Goal: Information Seeking & Learning: Check status

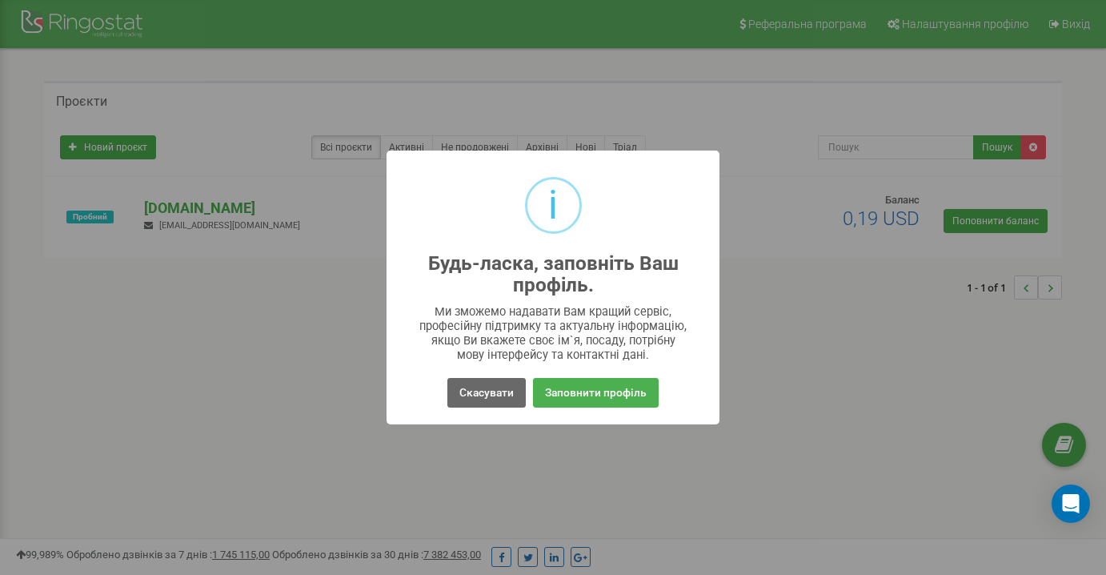
click at [482, 390] on button "Скасувати" at bounding box center [487, 393] width 78 height 30
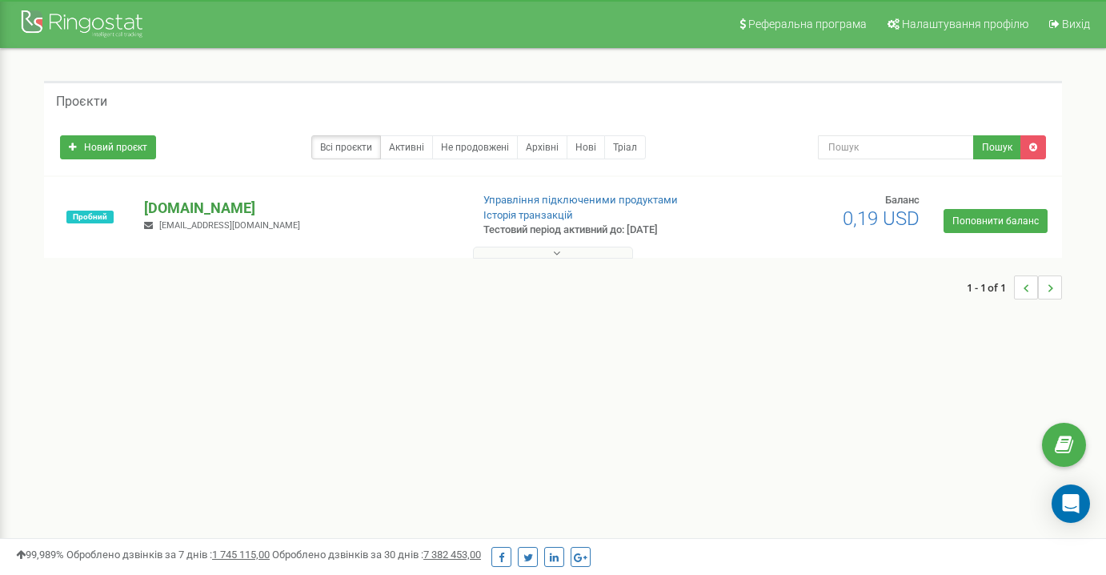
click at [194, 211] on p "[DOMAIN_NAME]" at bounding box center [300, 208] width 313 height 21
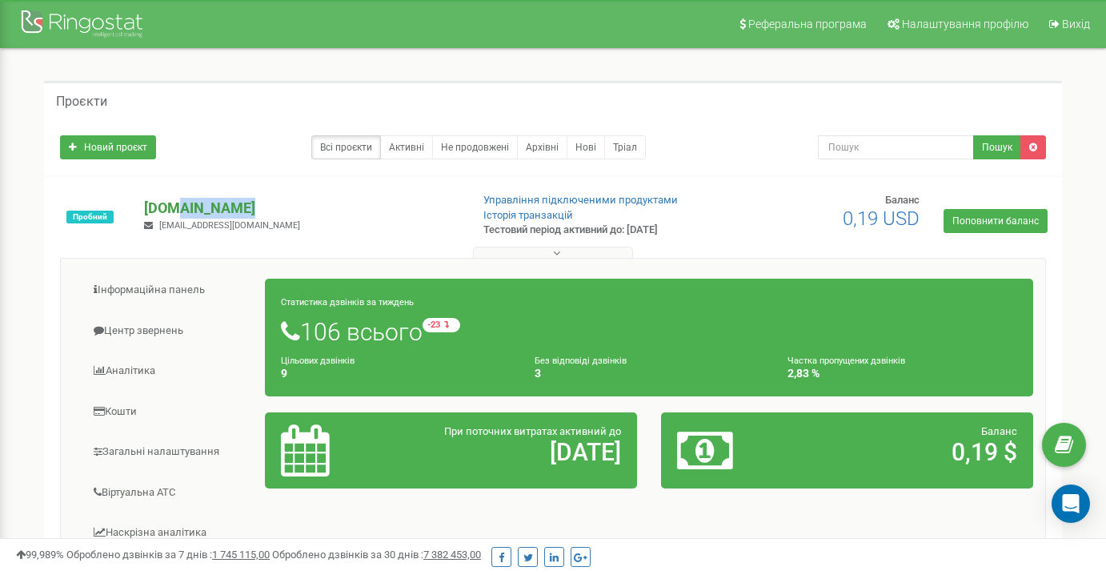
click at [285, 199] on p "[DOMAIN_NAME]" at bounding box center [300, 208] width 313 height 21
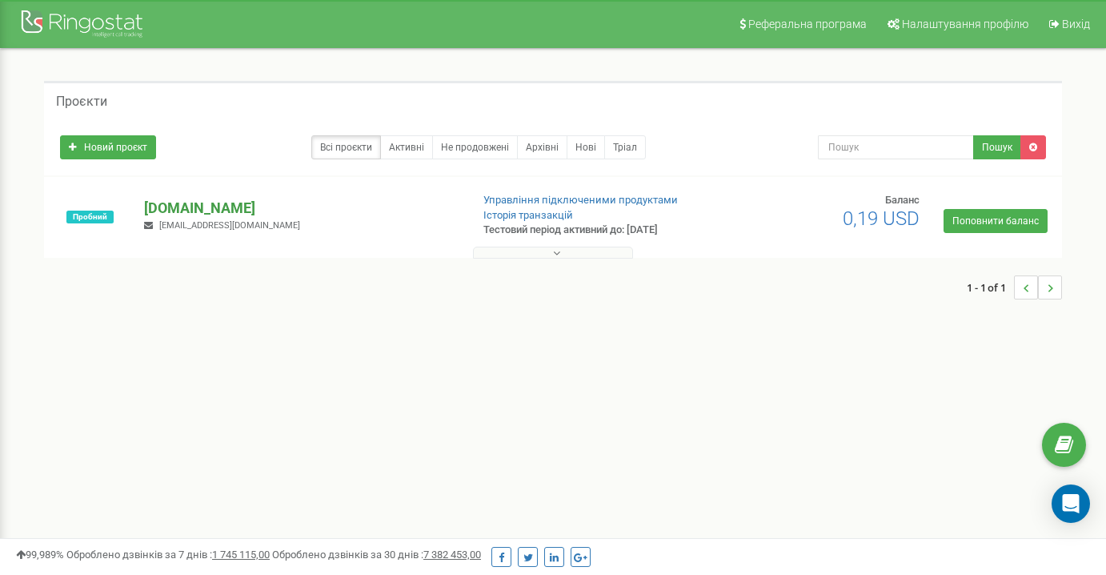
click at [218, 210] on p "[DOMAIN_NAME]" at bounding box center [300, 208] width 313 height 21
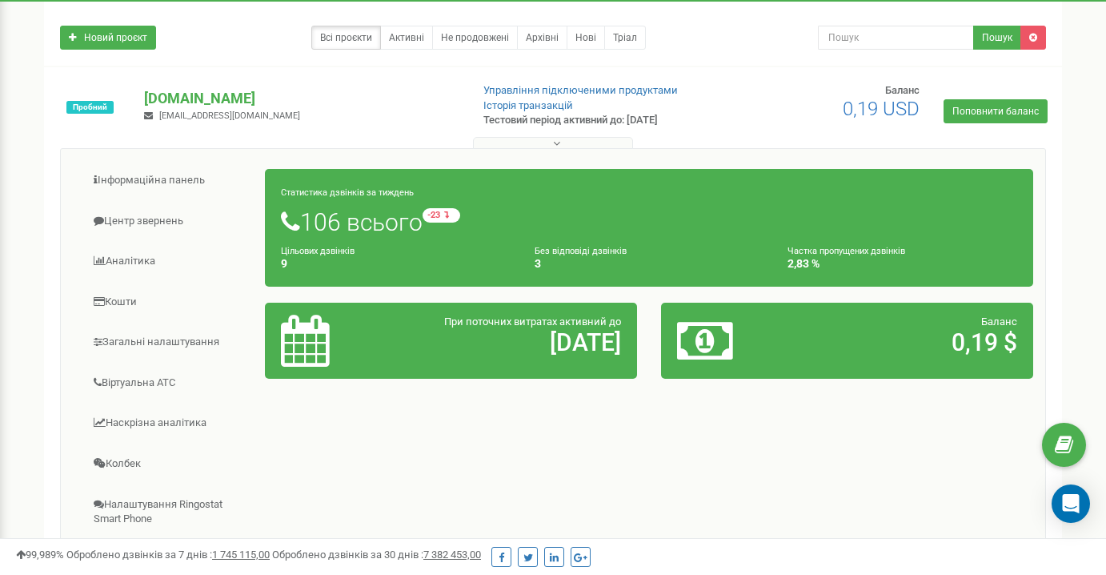
scroll to position [129, 0]
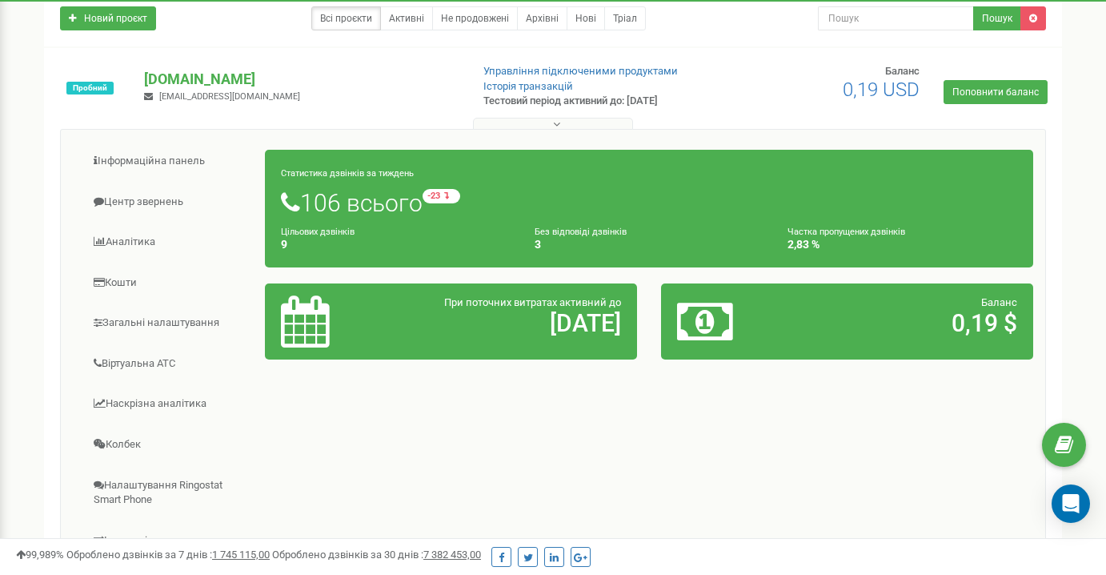
click at [291, 205] on icon at bounding box center [290, 203] width 19 height 24
click at [352, 206] on h1 "106 всього -23 відносно минулого тижня" at bounding box center [649, 202] width 736 height 27
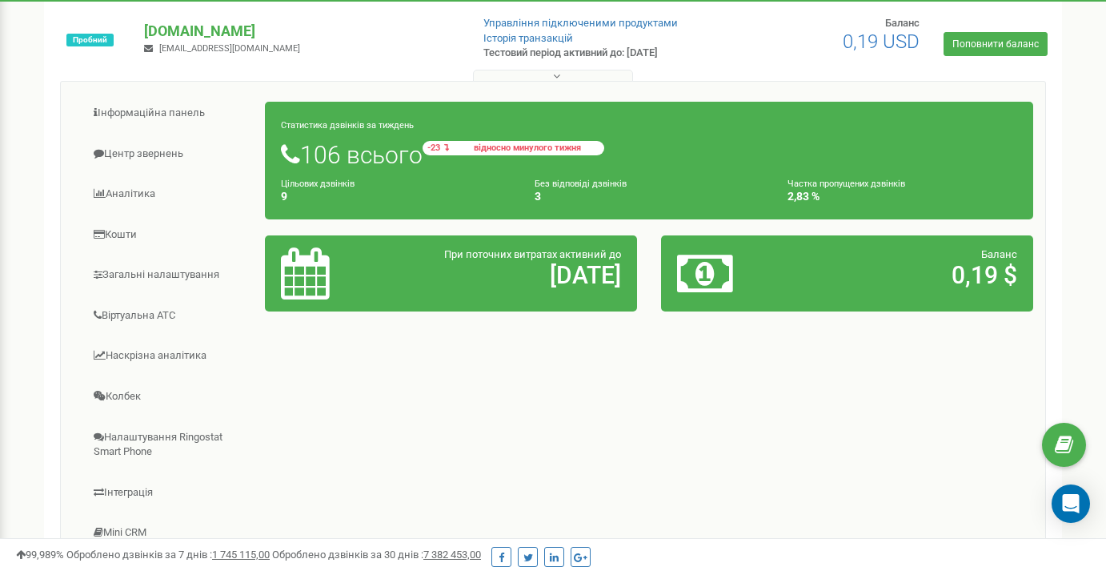
scroll to position [181, 0]
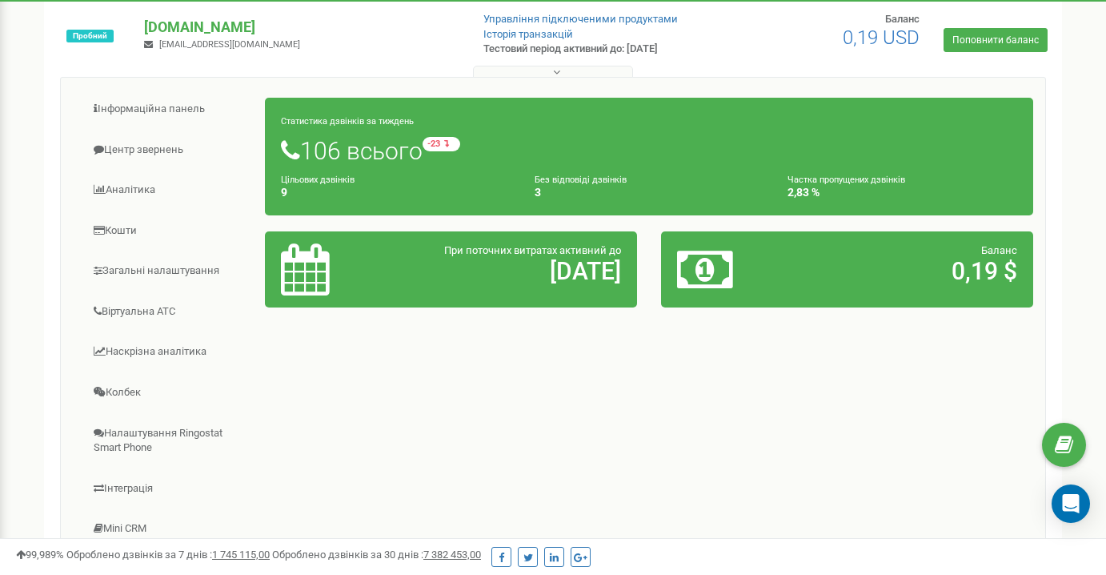
click at [421, 151] on h1 "106 всього -23 відносно минулого тижня" at bounding box center [649, 150] width 736 height 27
click at [343, 115] on div "Статистика дзвінків за тиждень 106 всього -23 відносно минулого тижня Цільових …" at bounding box center [649, 157] width 769 height 118
click at [319, 148] on h1 "106 всього -23 відносно минулого тижня" at bounding box center [649, 150] width 736 height 27
click at [286, 195] on h4 "9" at bounding box center [396, 193] width 230 height 12
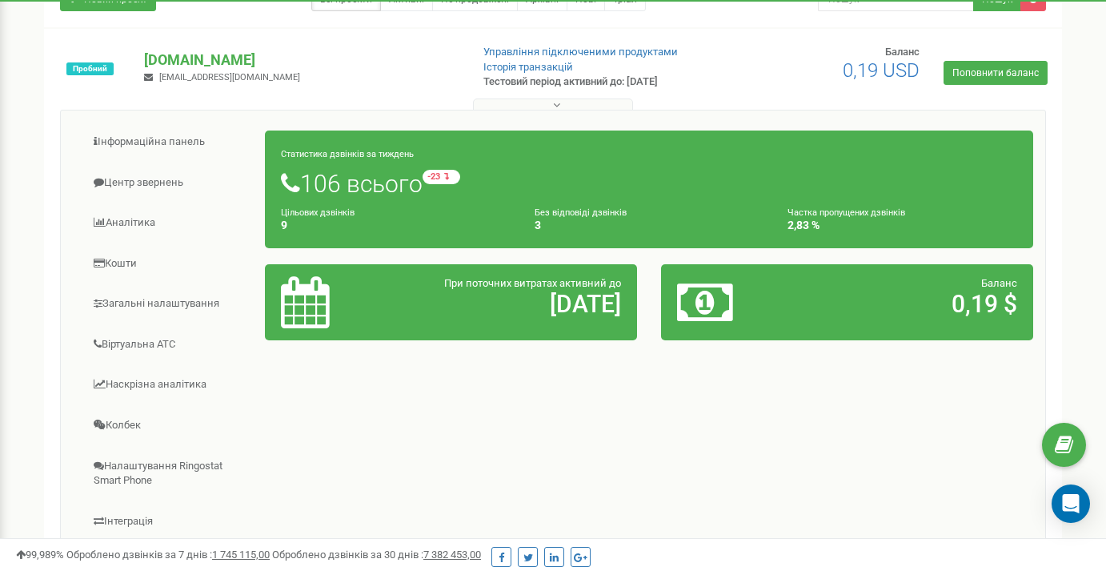
scroll to position [151, 0]
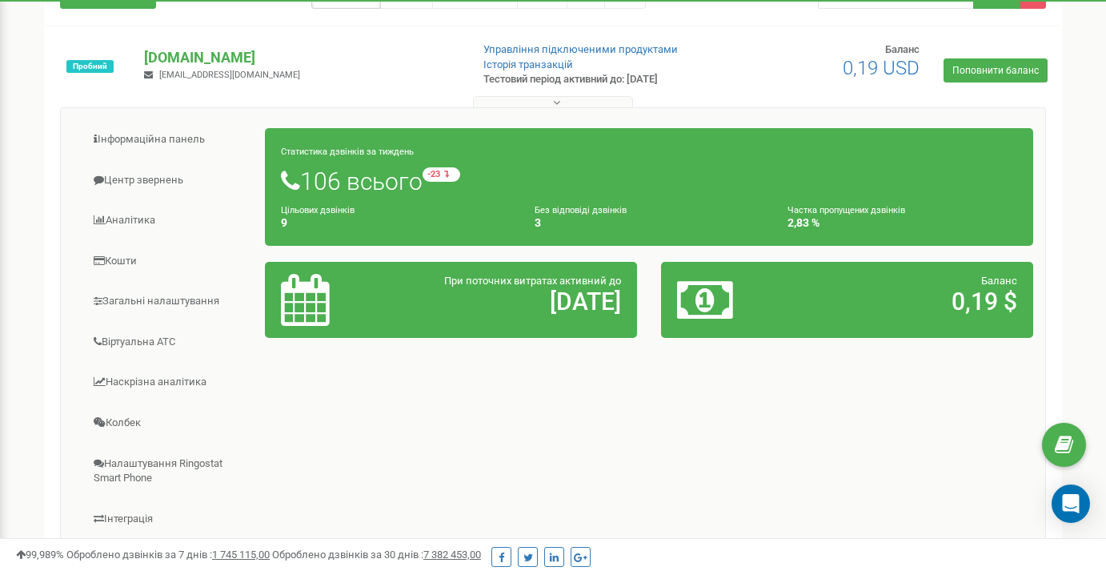
click at [561, 101] on button at bounding box center [553, 102] width 160 height 12
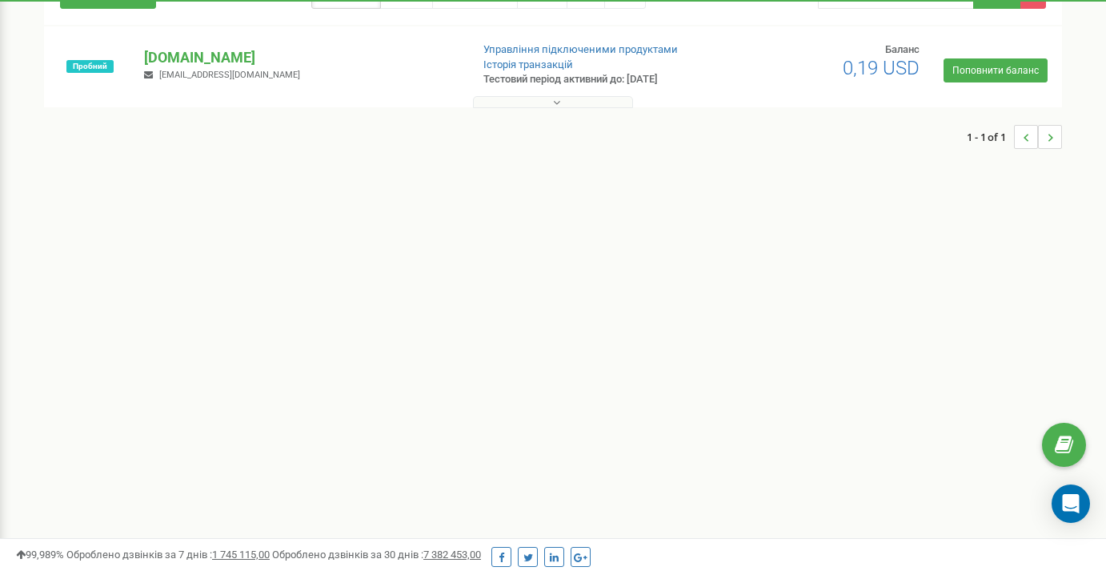
click at [554, 105] on icon at bounding box center [556, 102] width 7 height 11
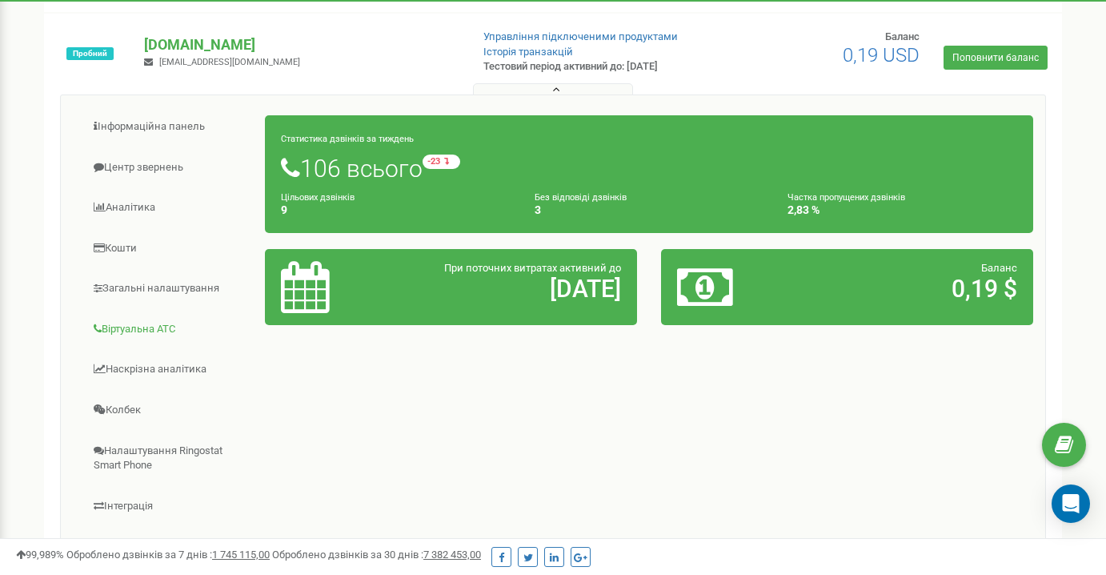
scroll to position [106, 0]
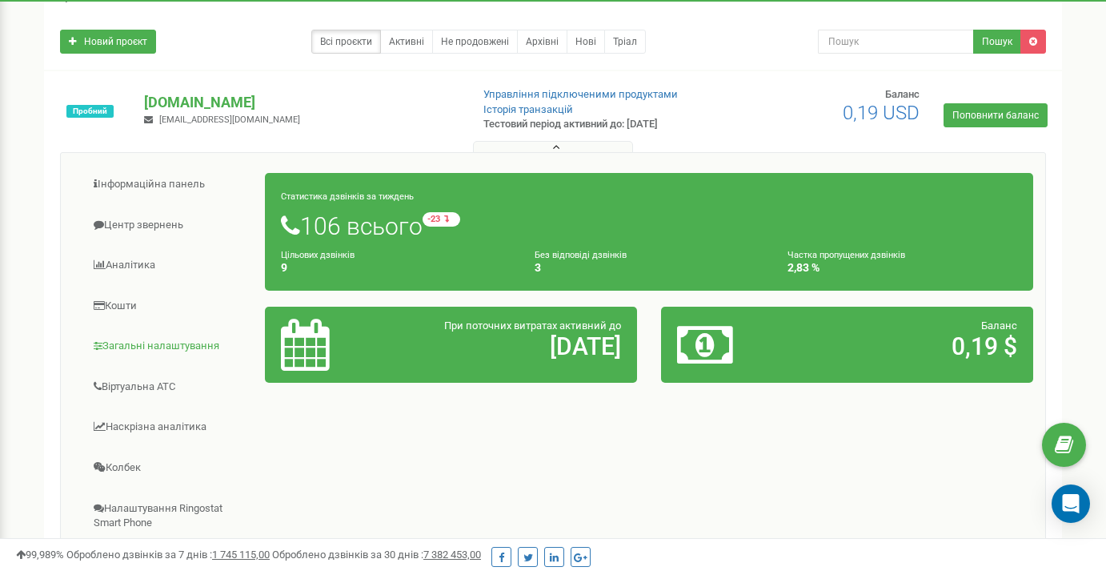
click at [168, 348] on link "Загальні налаштування" at bounding box center [169, 346] width 193 height 39
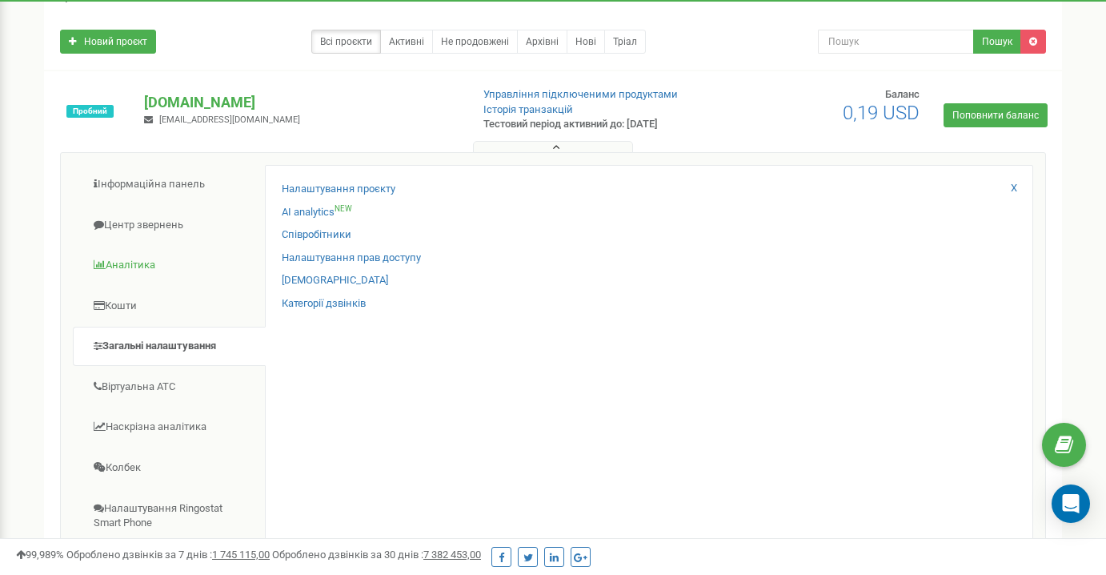
click at [160, 263] on link "Аналiтика" at bounding box center [169, 265] width 193 height 39
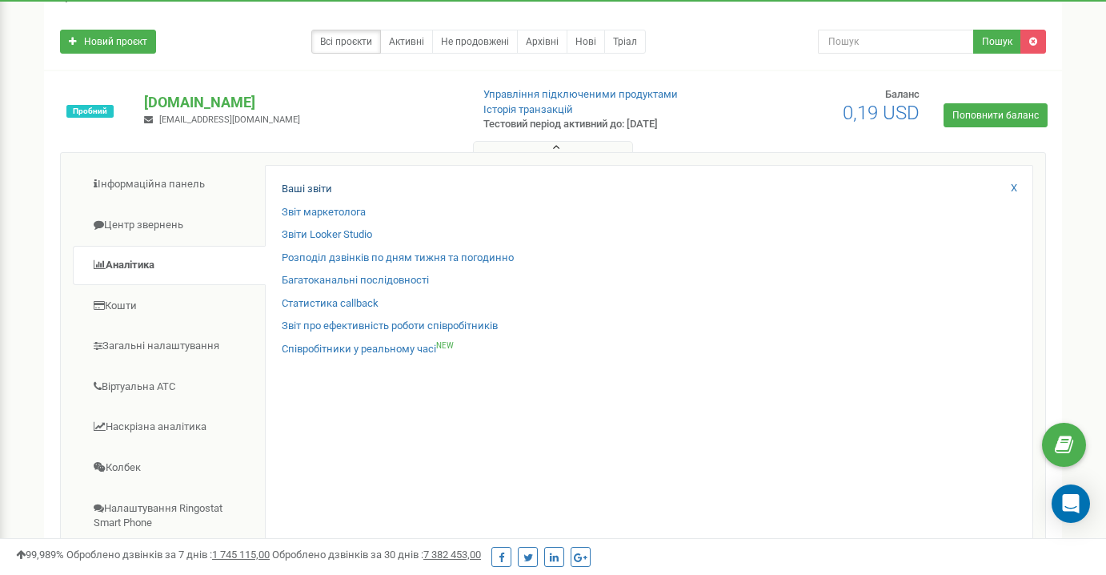
click at [313, 187] on link "Ваші звіти" at bounding box center [307, 189] width 50 height 15
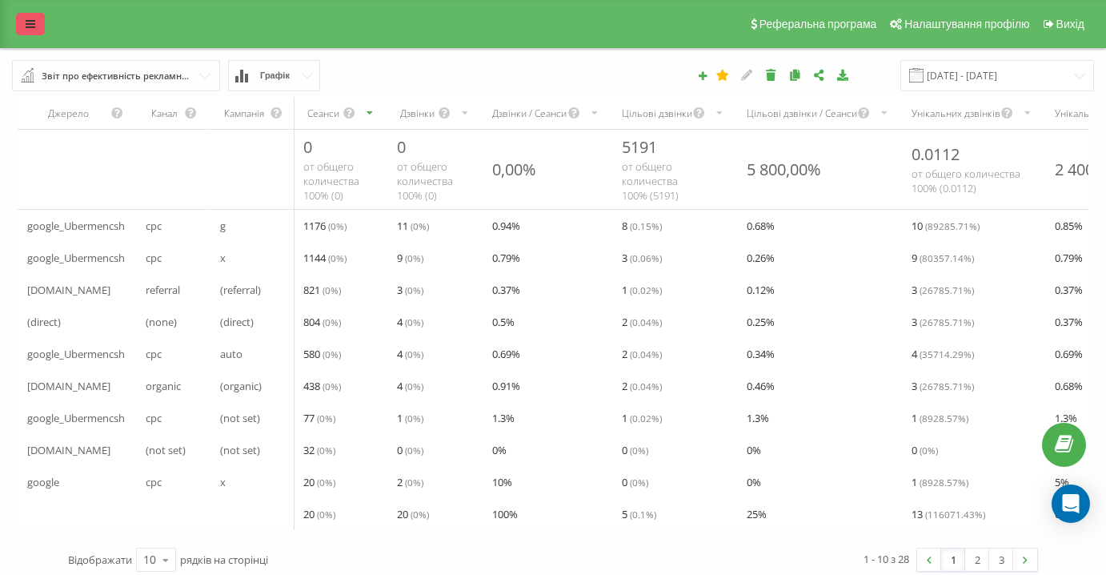
click at [27, 30] on icon at bounding box center [31, 23] width 10 height 11
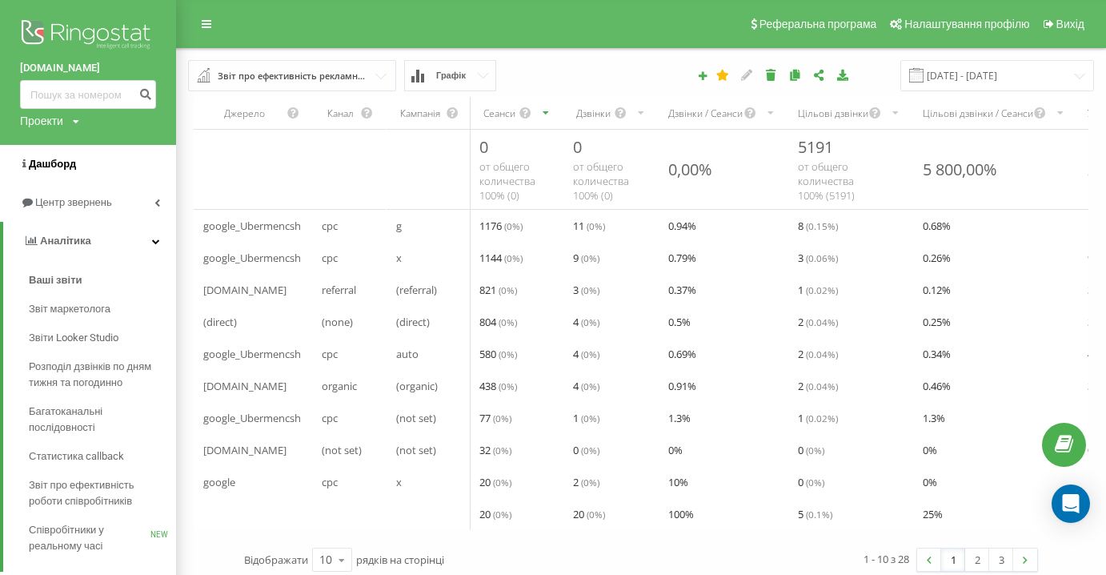
click at [59, 169] on span "Дашборд" at bounding box center [48, 164] width 56 height 16
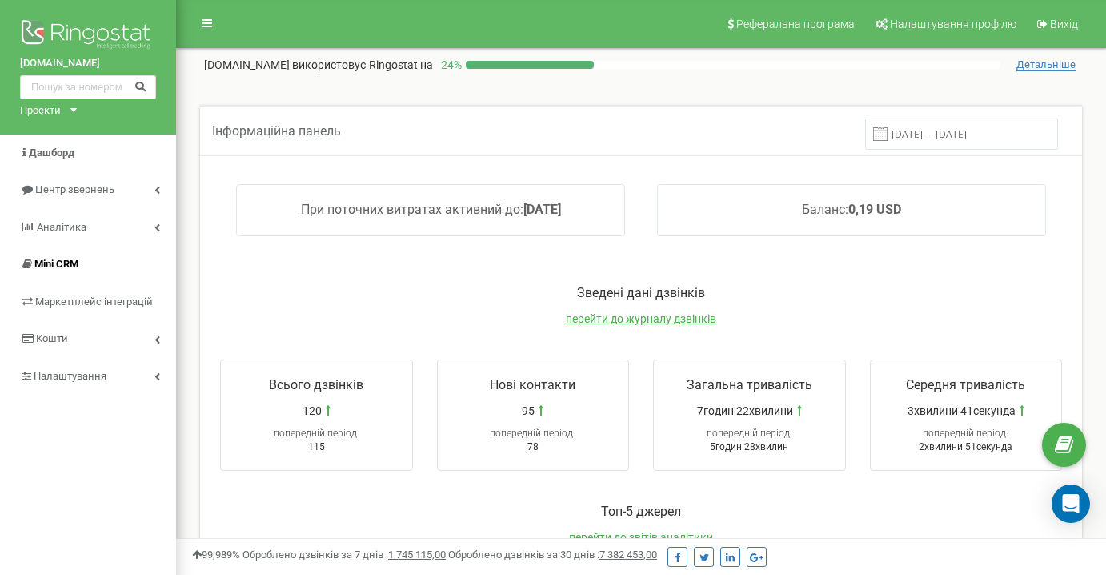
click at [65, 263] on span "Mini CRM" at bounding box center [56, 264] width 44 height 12
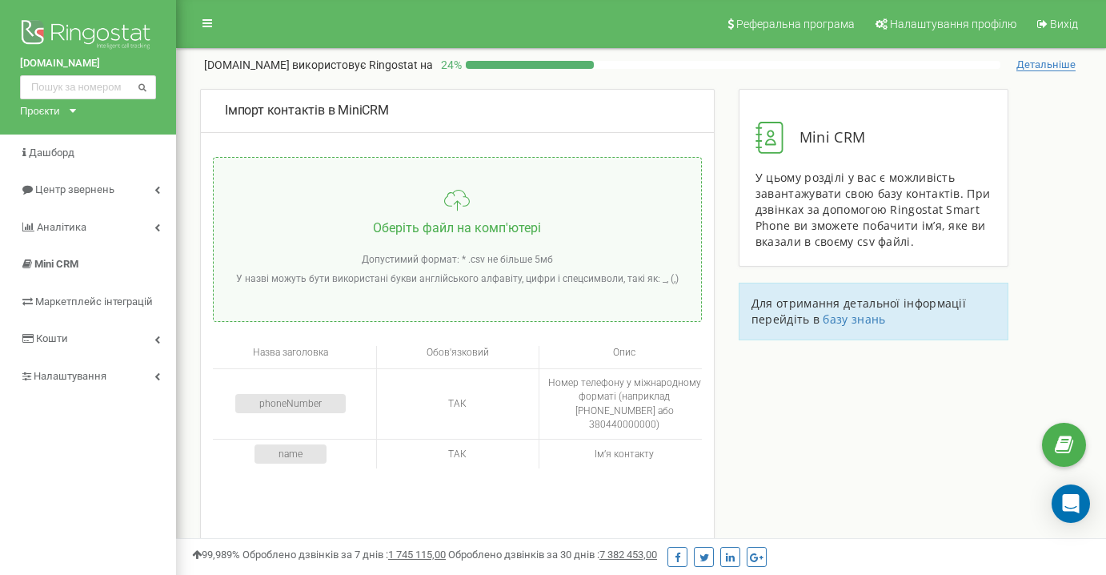
click at [48, 30] on img at bounding box center [88, 36] width 136 height 40
click at [54, 66] on link "[DOMAIN_NAME]" at bounding box center [88, 63] width 136 height 15
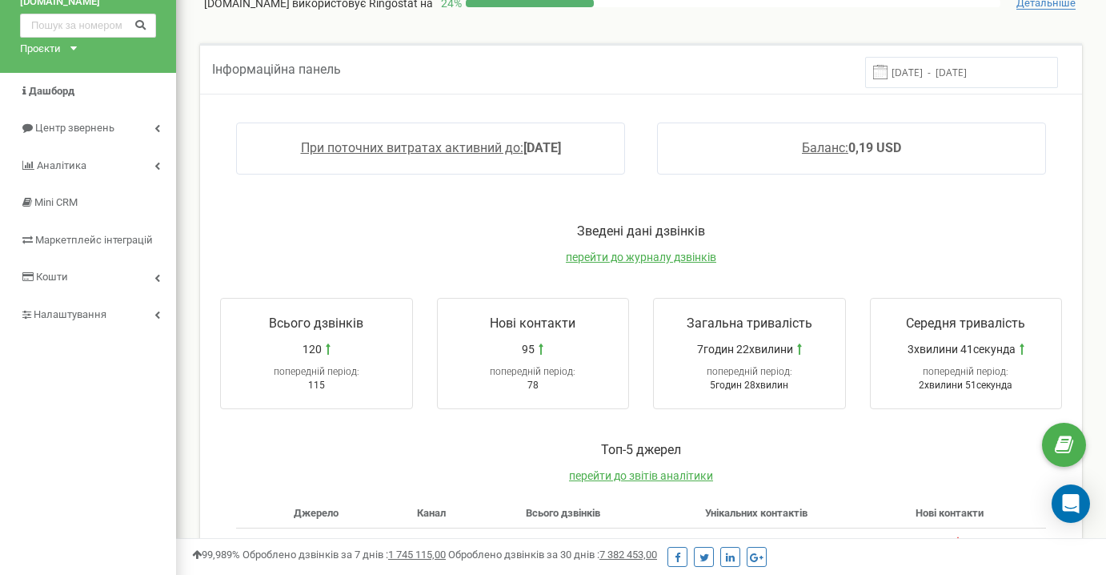
scroll to position [73, 0]
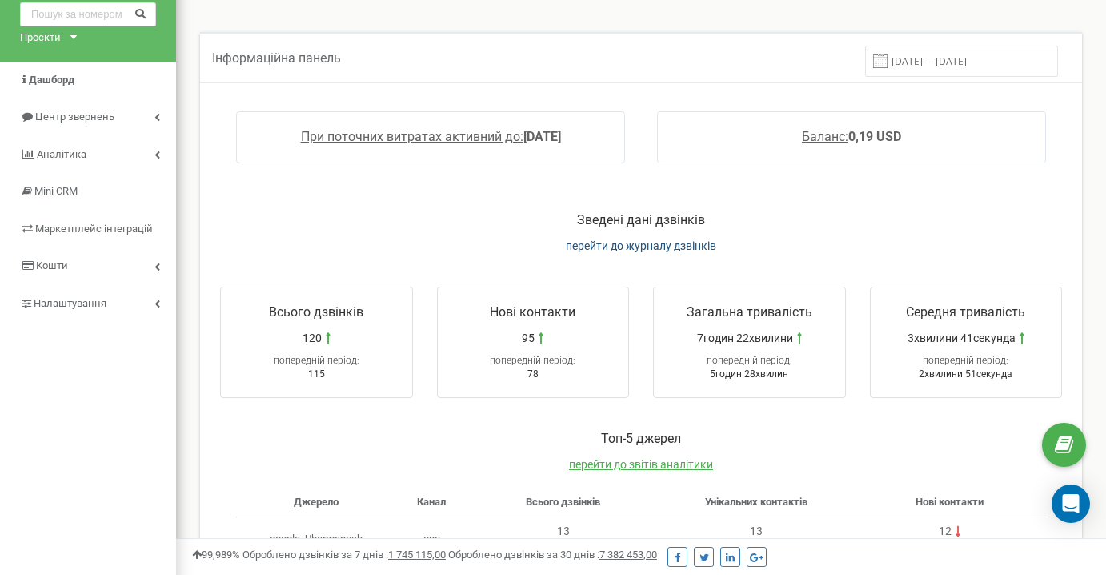
click at [642, 248] on span "перейти до журналу дзвінків" at bounding box center [641, 245] width 151 height 13
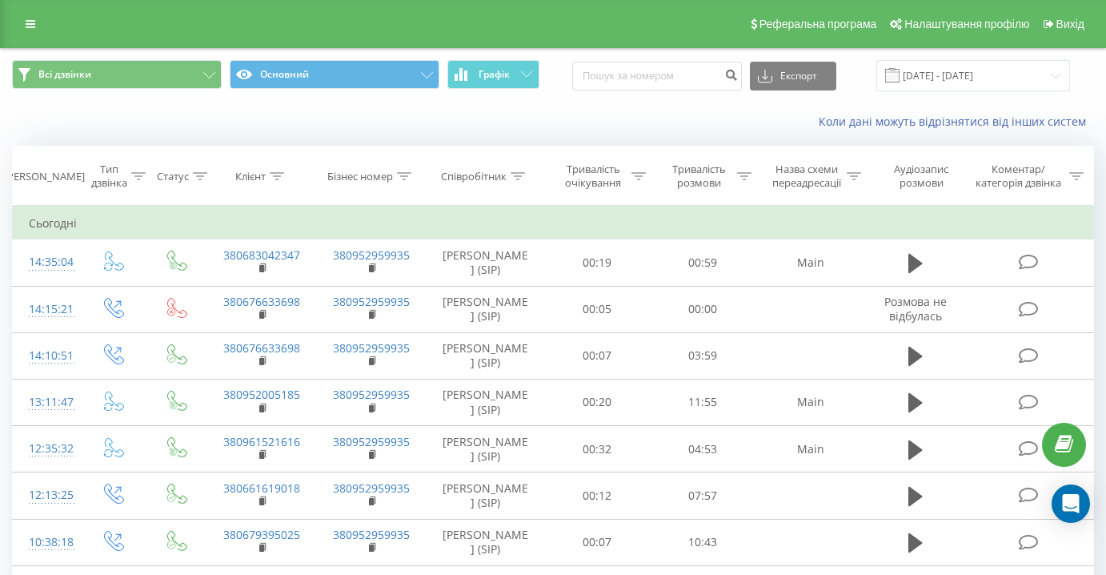
scroll to position [37, 0]
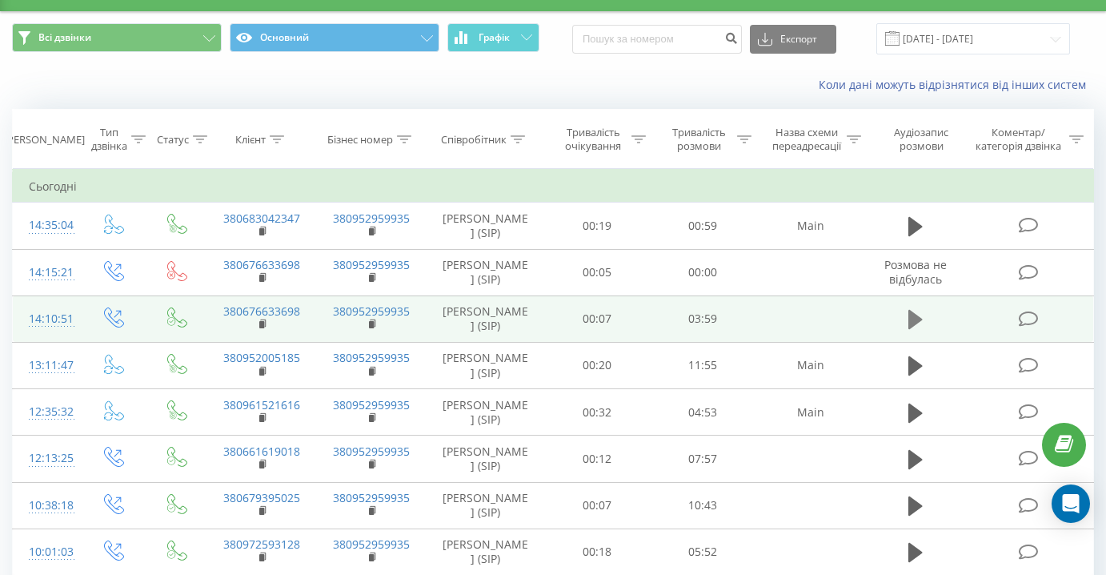
click at [911, 329] on icon at bounding box center [916, 319] width 14 height 19
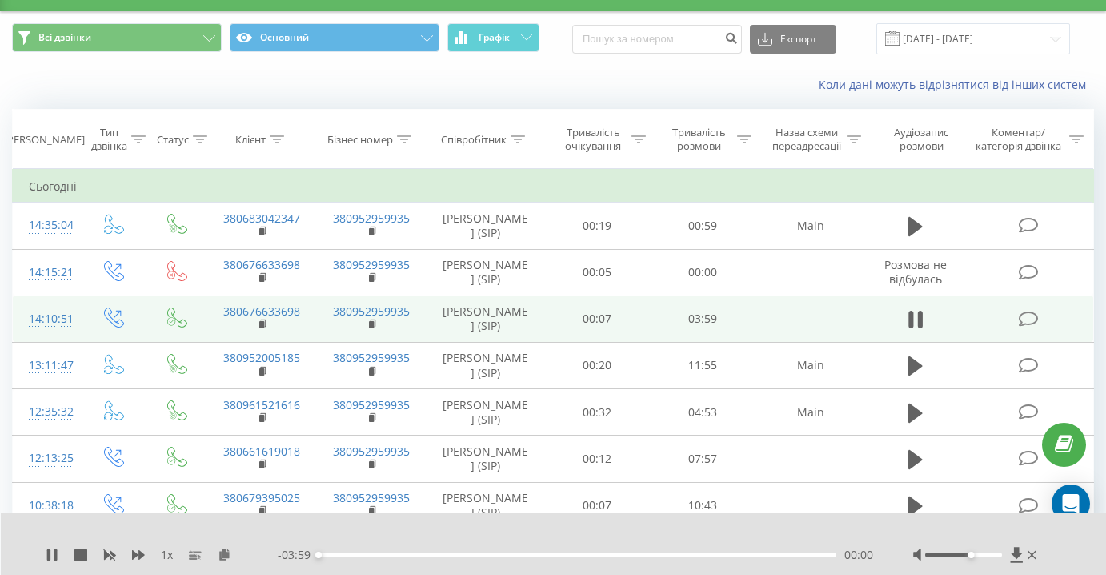
click at [972, 554] on div at bounding box center [963, 554] width 77 height 5
click at [976, 554] on div at bounding box center [963, 554] width 77 height 5
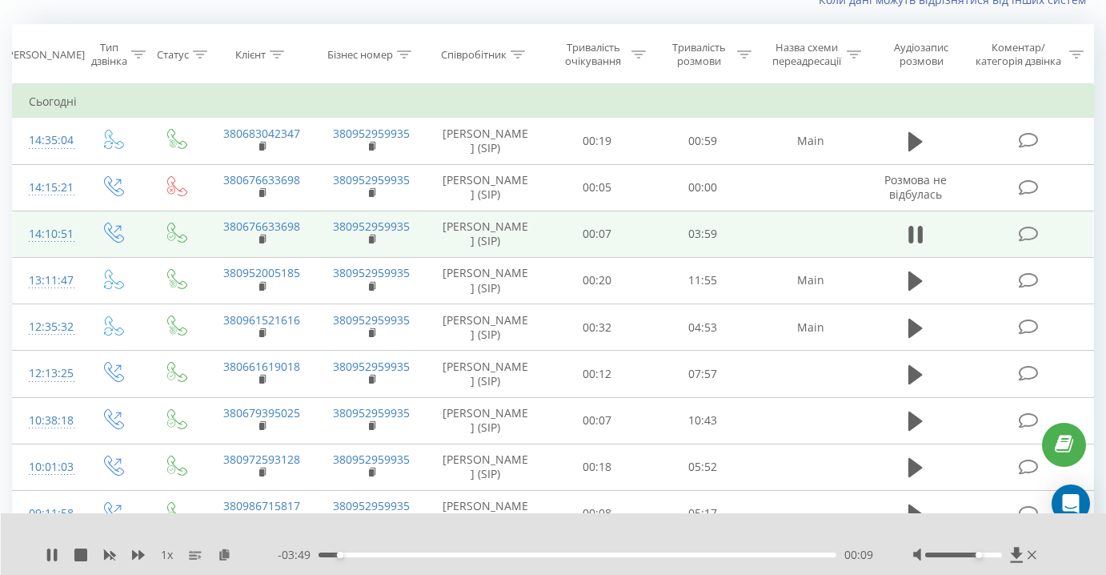
scroll to position [122, 0]
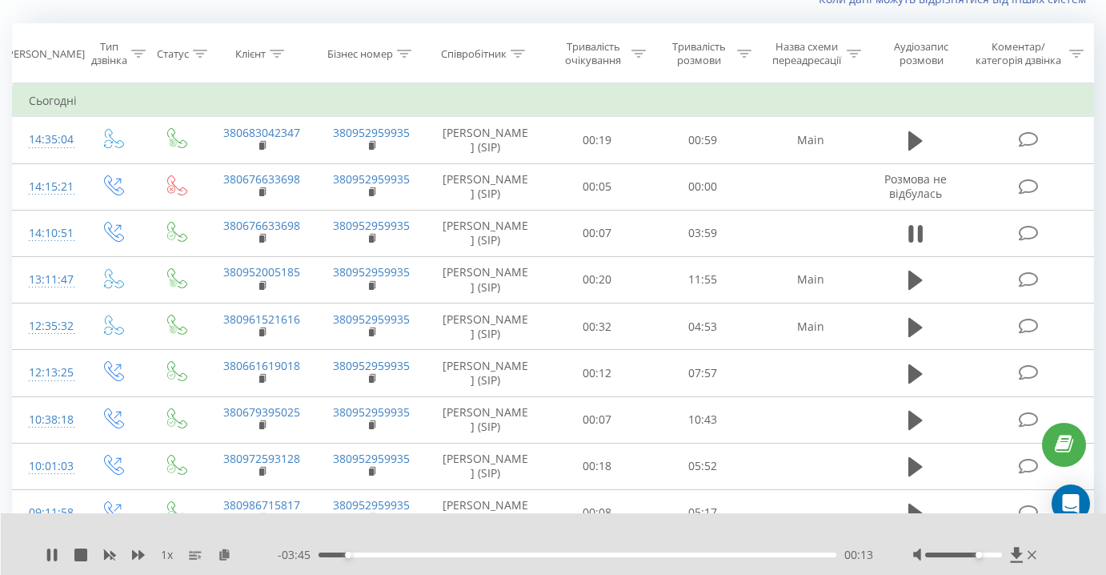
click at [988, 556] on div at bounding box center [963, 554] width 77 height 5
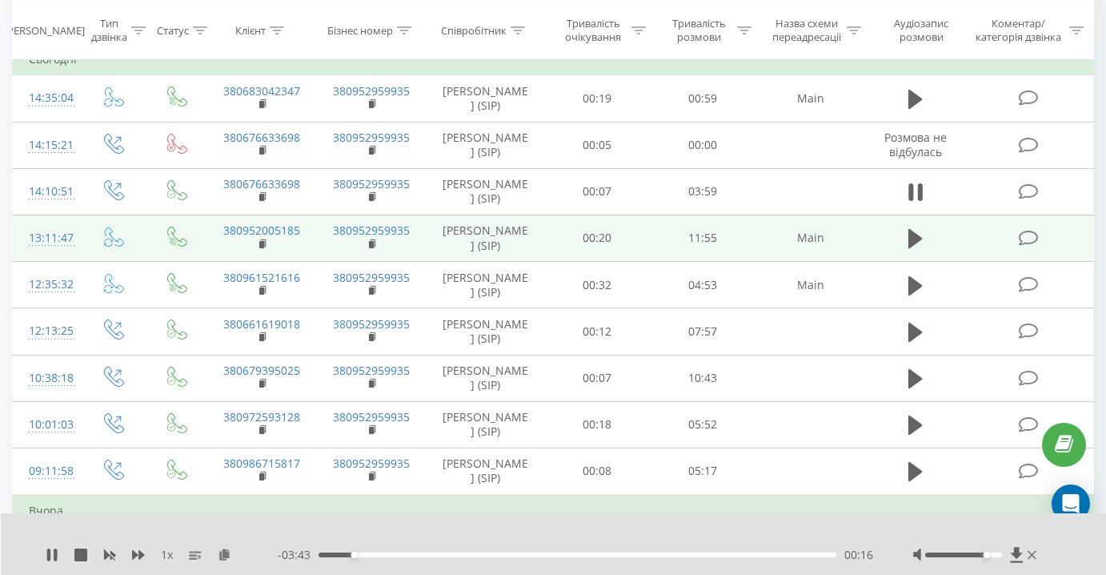
scroll to position [171, 0]
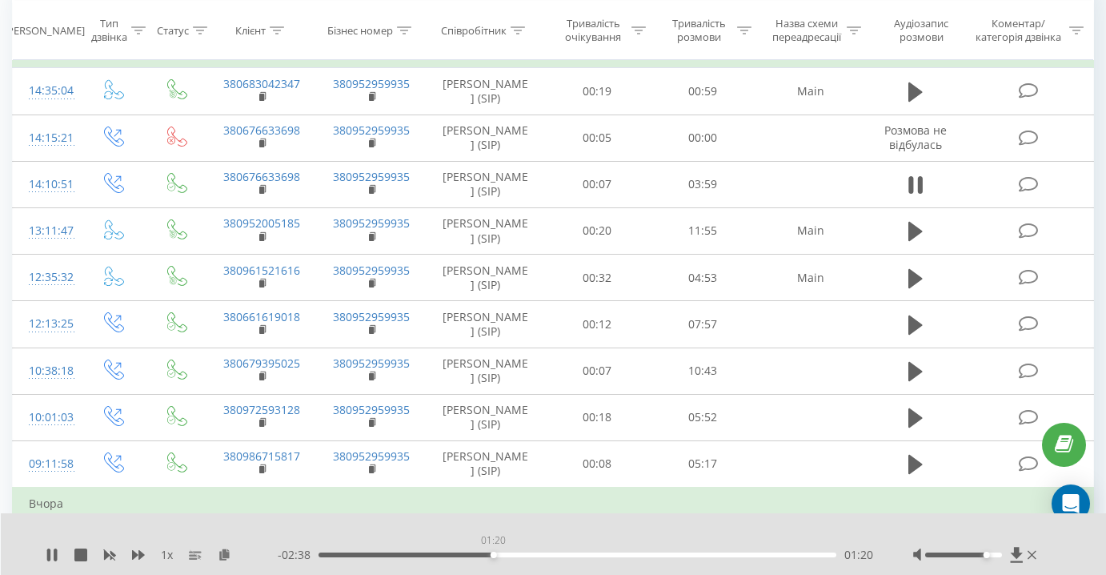
drag, startPoint x: 355, startPoint y: 555, endPoint x: 492, endPoint y: 560, distance: 136.2
click at [493, 560] on div "- 02:38 01:20 01:20" at bounding box center [576, 555] width 596 height 16
click at [475, 553] on div "01:12" at bounding box center [578, 554] width 518 height 5
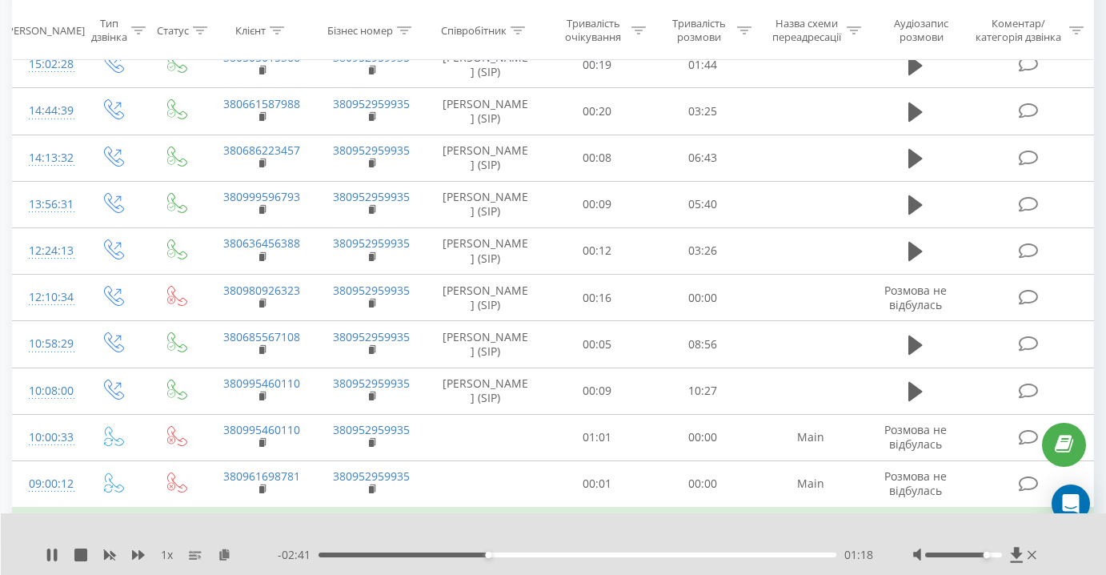
scroll to position [881, 0]
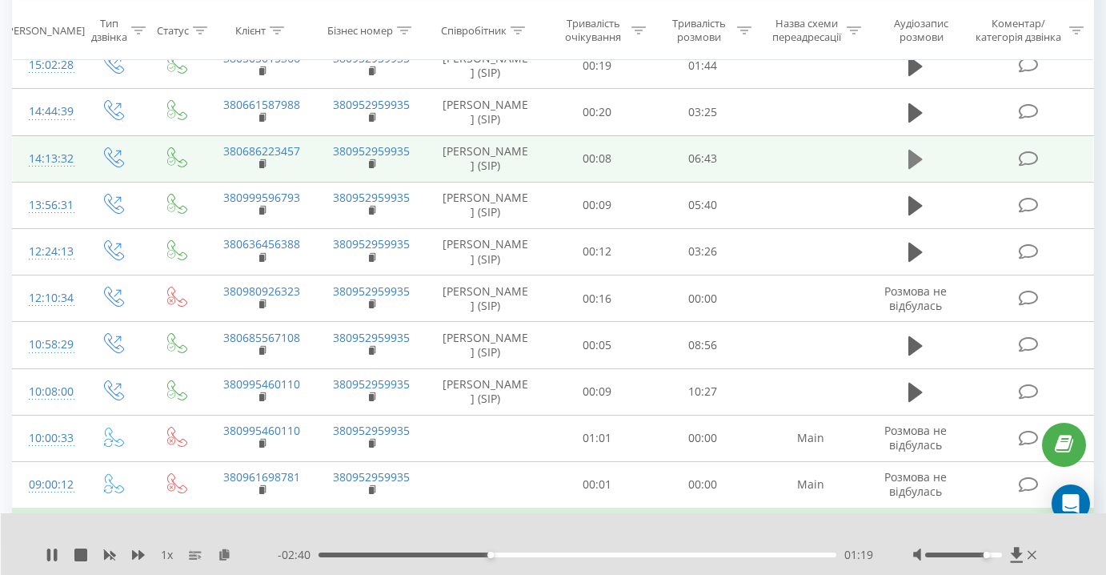
click at [914, 169] on icon at bounding box center [916, 159] width 14 height 19
click at [362, 554] on div "00:20" at bounding box center [578, 554] width 518 height 5
click at [343, 555] on div "00:11" at bounding box center [578, 554] width 518 height 5
click at [336, 555] on div "00:11" at bounding box center [578, 554] width 518 height 5
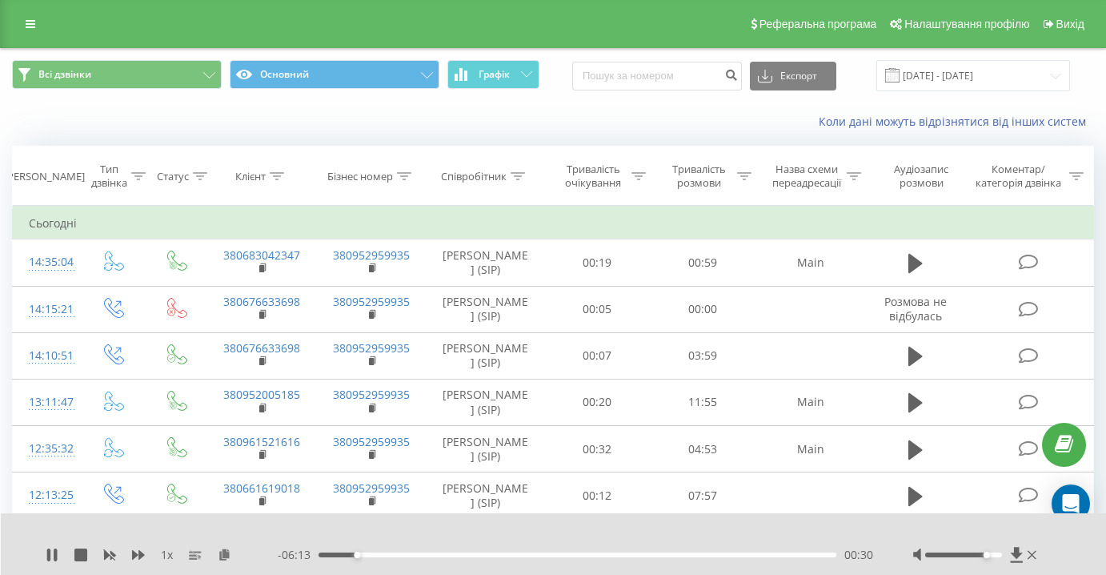
scroll to position [0, 0]
click at [51, 559] on icon at bounding box center [52, 554] width 13 height 13
